Goal: Check status: Check status

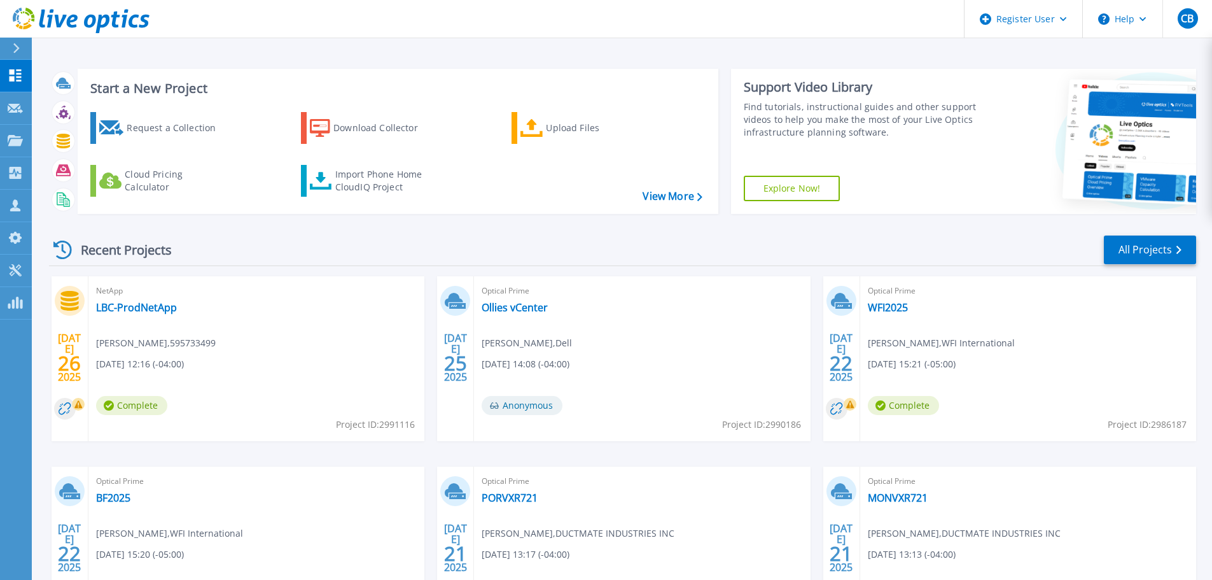
click at [25, 48] on div at bounding box center [21, 49] width 20 height 22
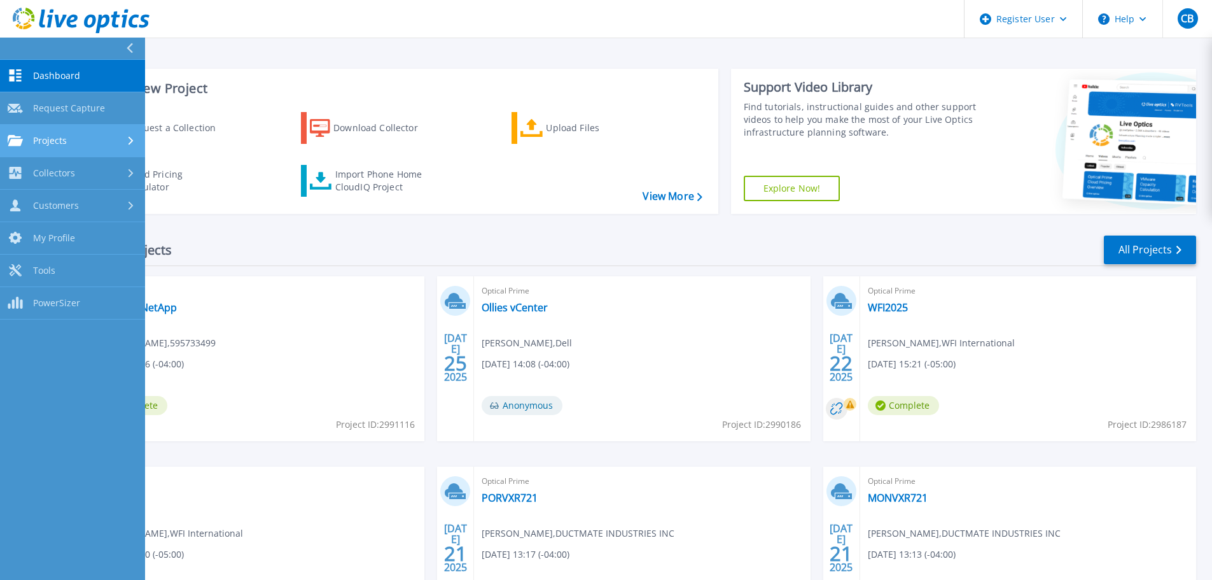
click at [95, 132] on link "Projects Projects" at bounding box center [72, 141] width 145 height 32
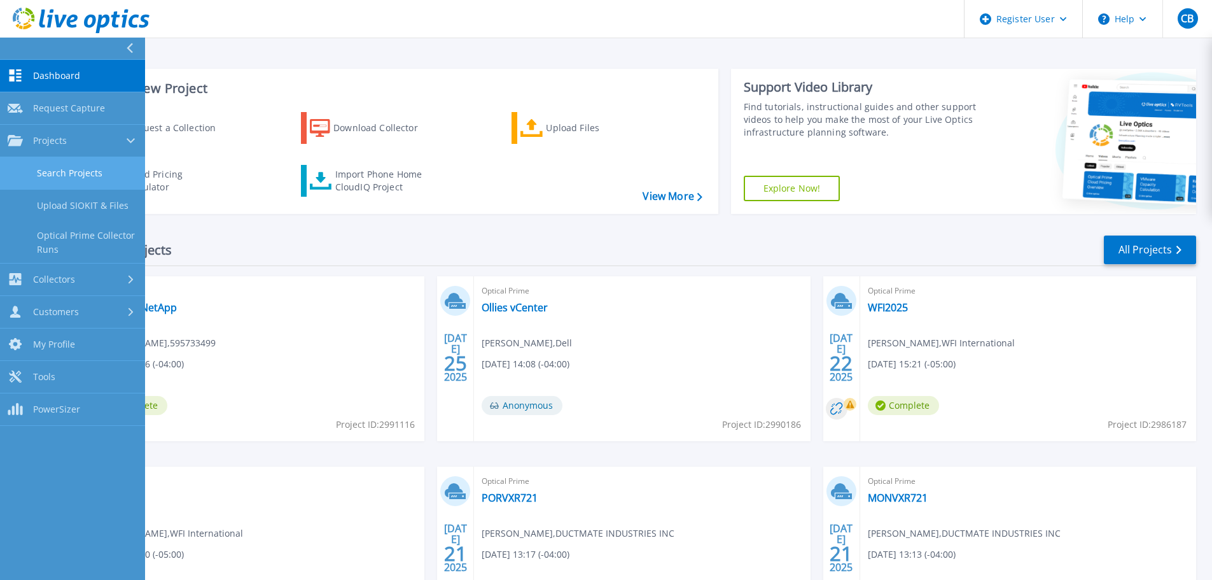
click at [86, 177] on link "Search Projects" at bounding box center [72, 173] width 145 height 32
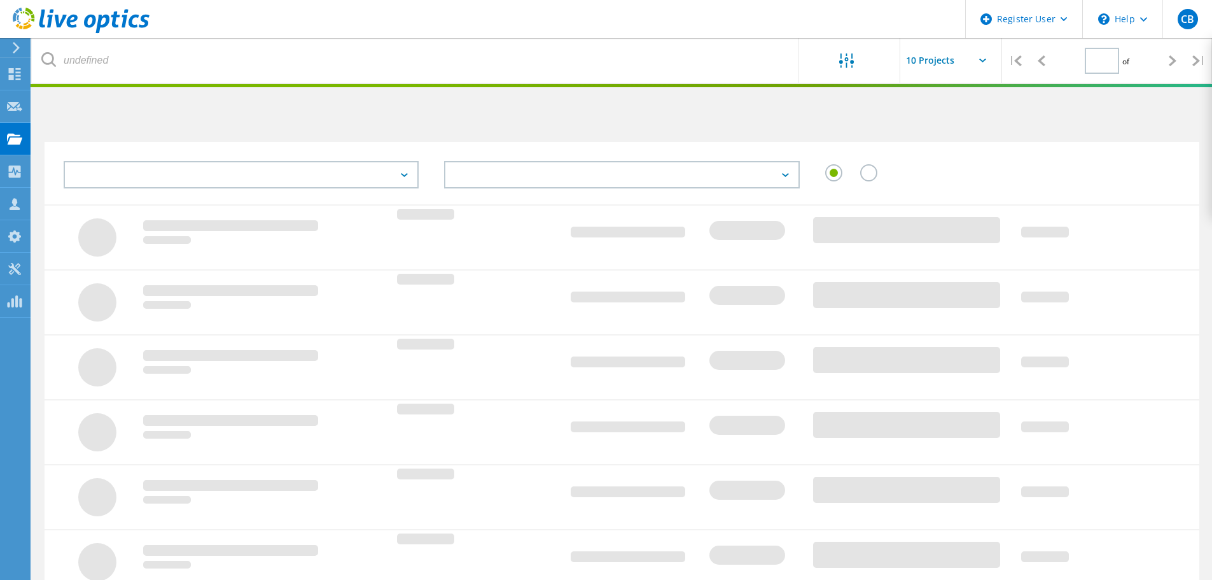
type input "1"
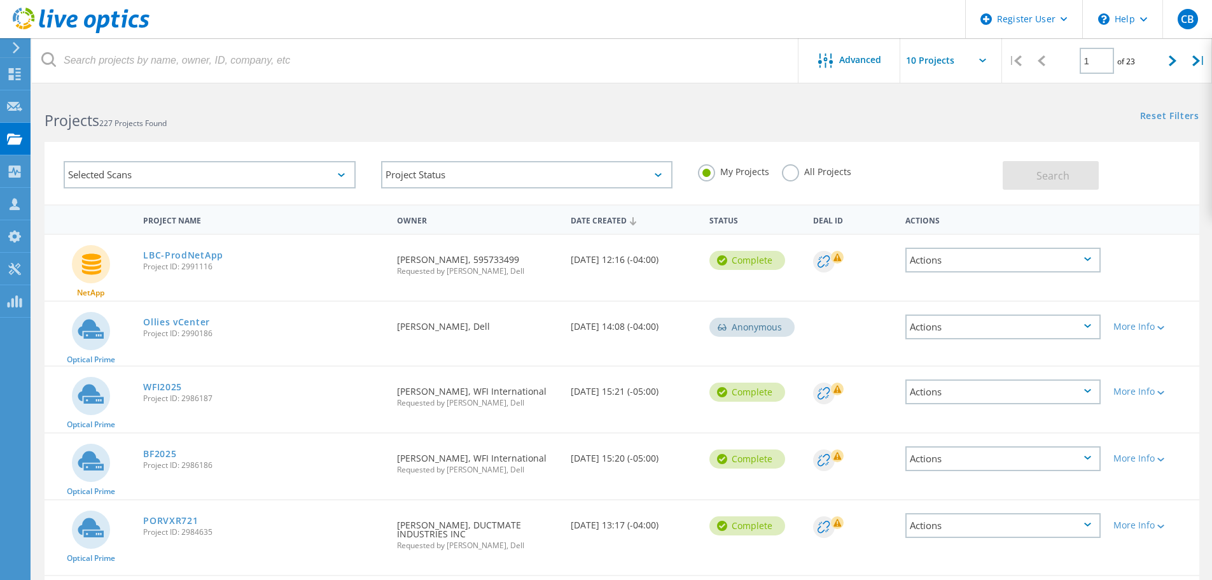
click at [802, 176] on div "All Projects" at bounding box center [816, 173] width 69 height 18
click at [781, 162] on div "My Projects All Projects" at bounding box center [843, 171] width 317 height 47
click at [792, 169] on label "All Projects" at bounding box center [816, 170] width 69 height 12
click at [0, 0] on input "All Projects" at bounding box center [0, 0] width 0 height 0
click at [716, 87] on html "Register User \n Help Explore Helpful Articles Contact Support CB Dell User [PE…" at bounding box center [606, 493] width 1212 height 986
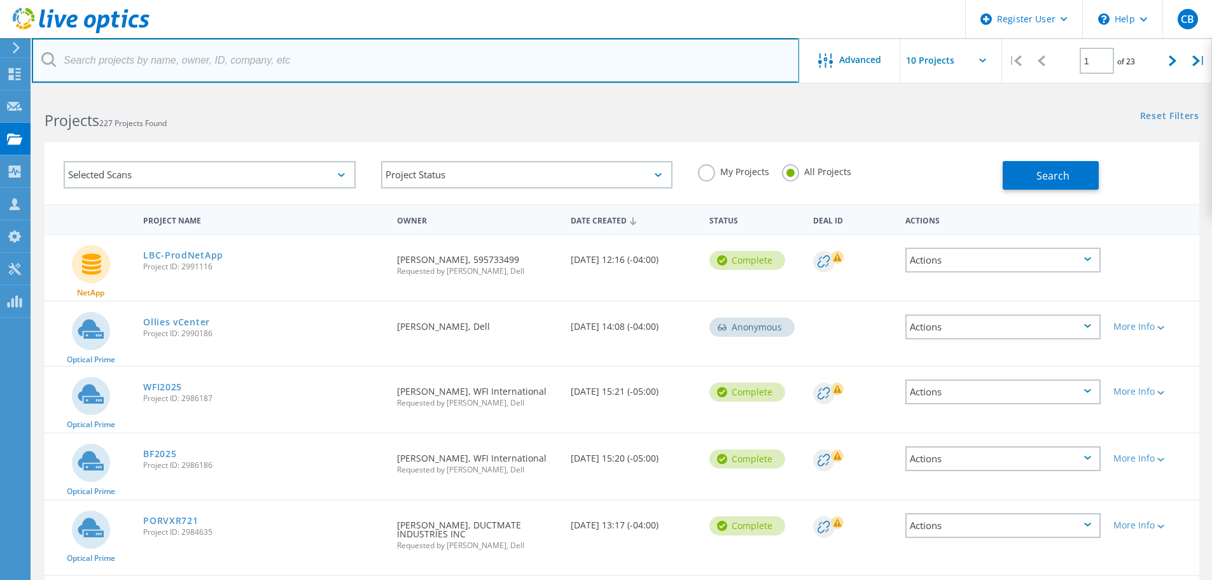
click at [702, 70] on input "text" at bounding box center [415, 60] width 767 height 45
type input "@ricefruit"
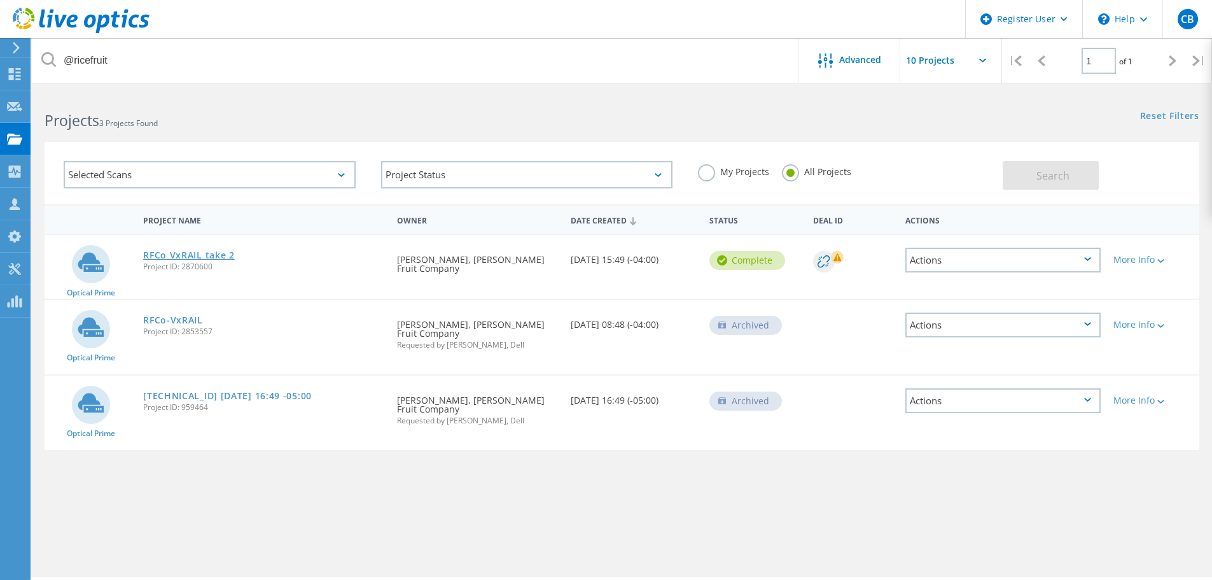
click at [225, 258] on link "RFCo VxRAIL take 2" at bounding box center [189, 255] width 92 height 9
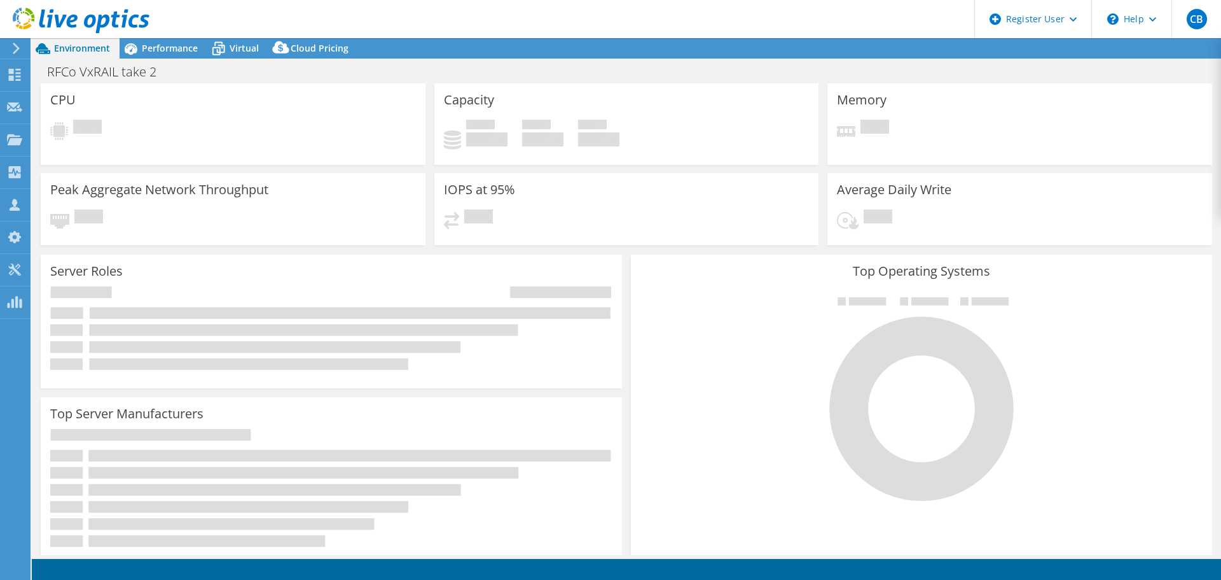
select select "USD"
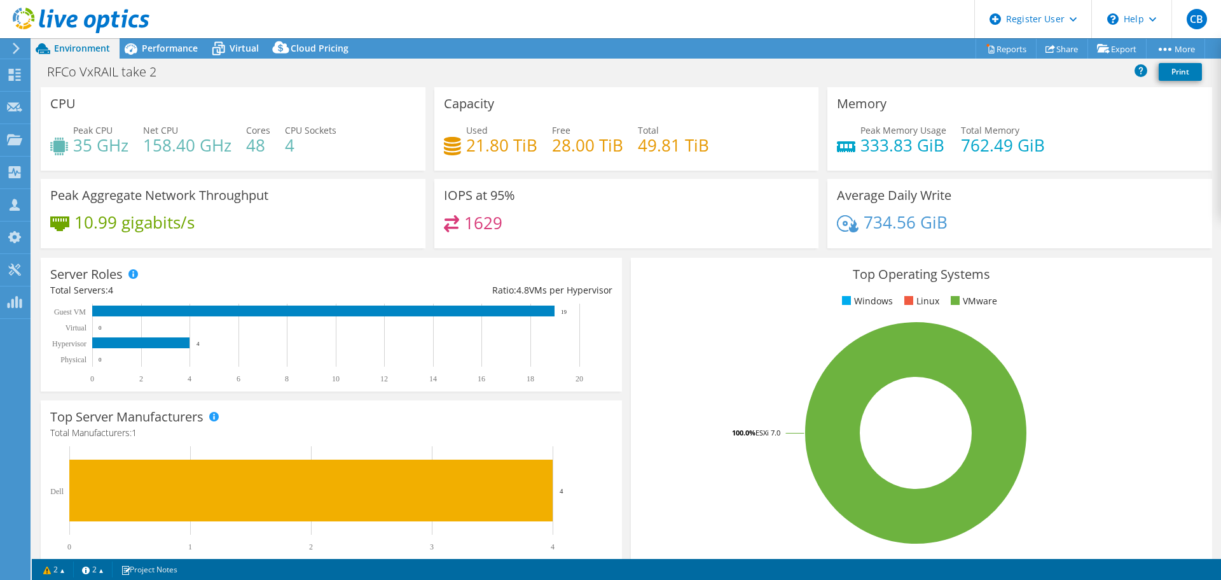
click at [186, 146] on h4 "158.40 GHz" at bounding box center [187, 145] width 88 height 14
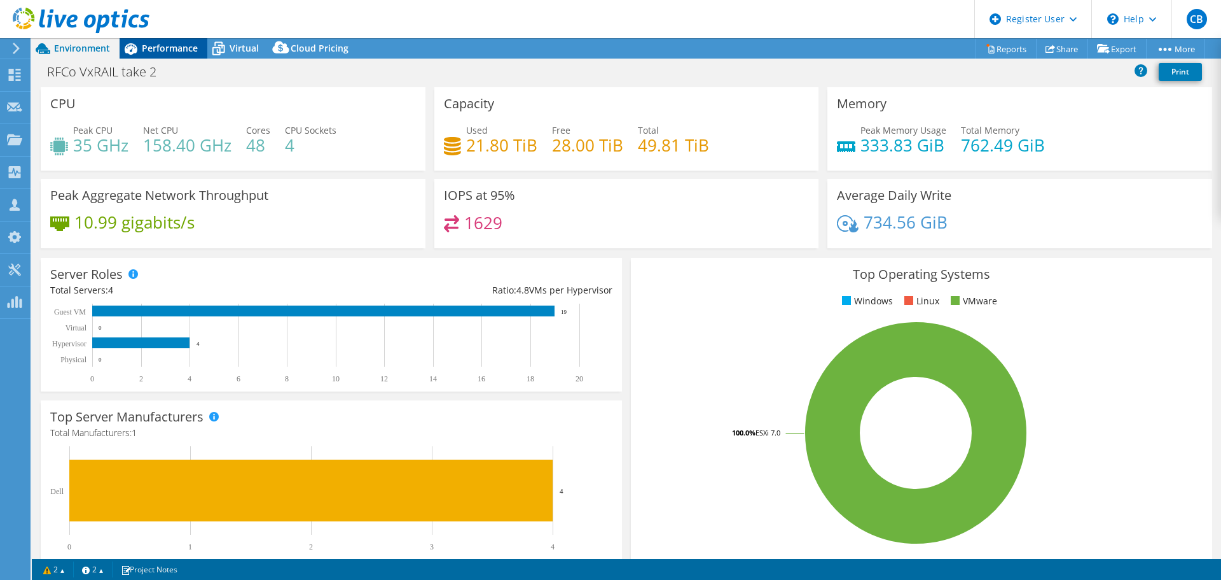
click at [162, 48] on span "Performance" at bounding box center [170, 48] width 56 height 12
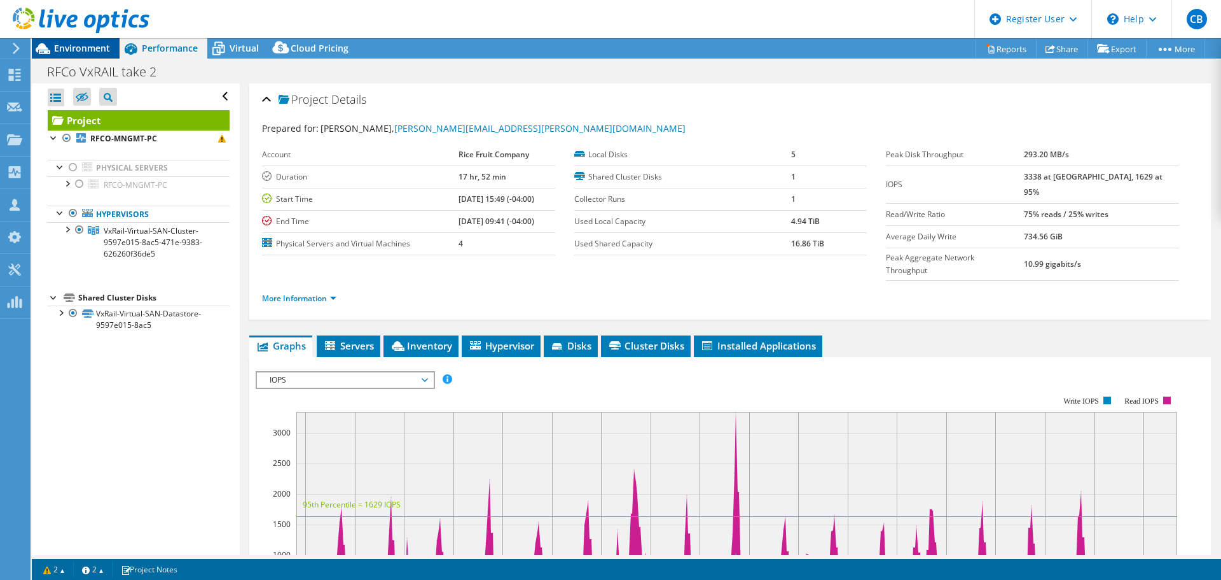
click at [97, 52] on span "Environment" at bounding box center [82, 48] width 56 height 12
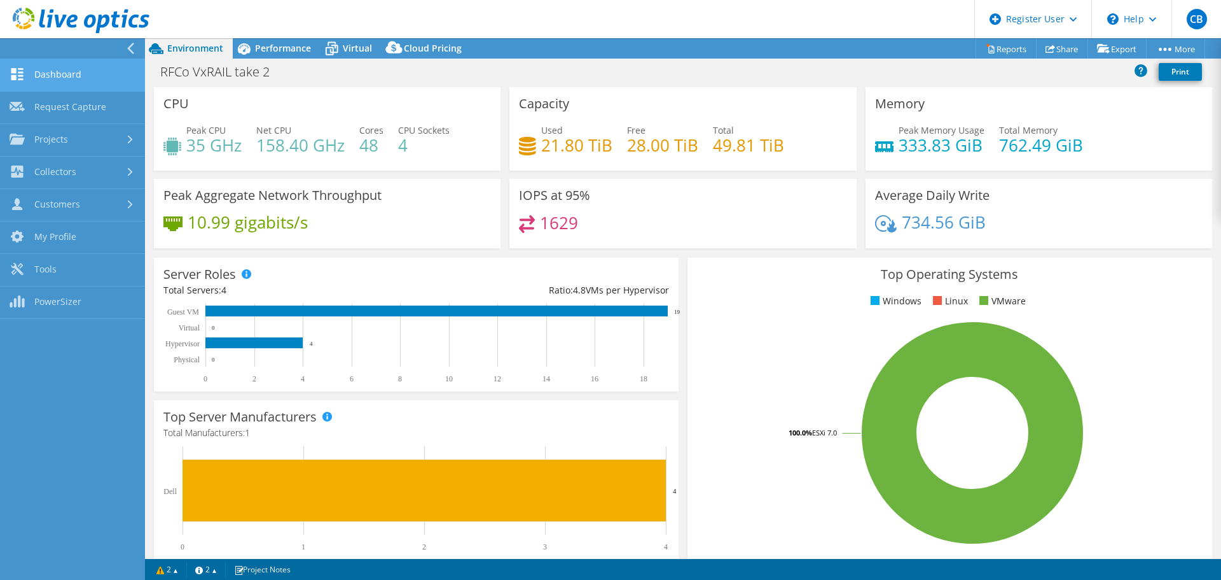
click at [59, 80] on link "Dashboard" at bounding box center [72, 75] width 145 height 32
